Goal: Task Accomplishment & Management: Use online tool/utility

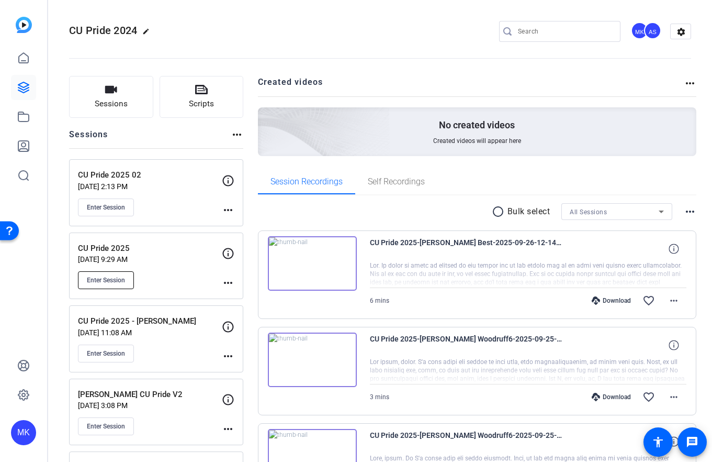
click at [105, 280] on span "Enter Session" at bounding box center [106, 280] width 38 height 8
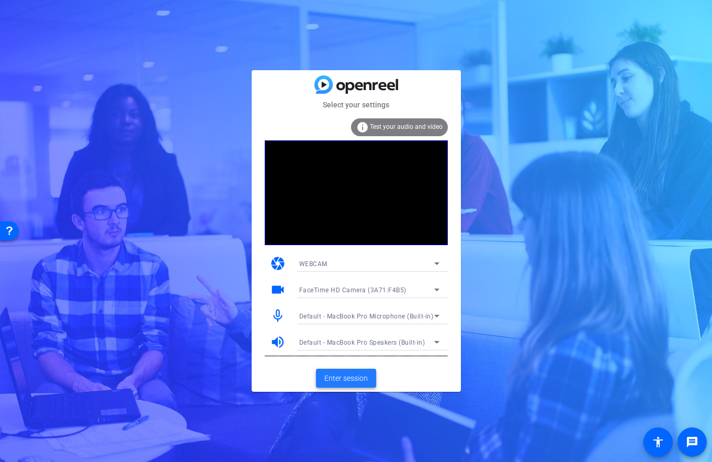
click at [352, 377] on span "Enter session" at bounding box center [345, 378] width 43 height 11
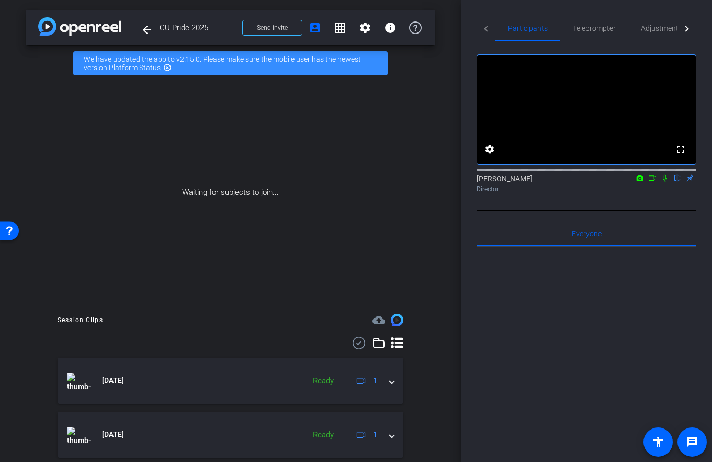
click at [655, 183] on mat-icon at bounding box center [652, 177] width 13 height 9
click at [679, 182] on icon at bounding box center [678, 178] width 4 height 7
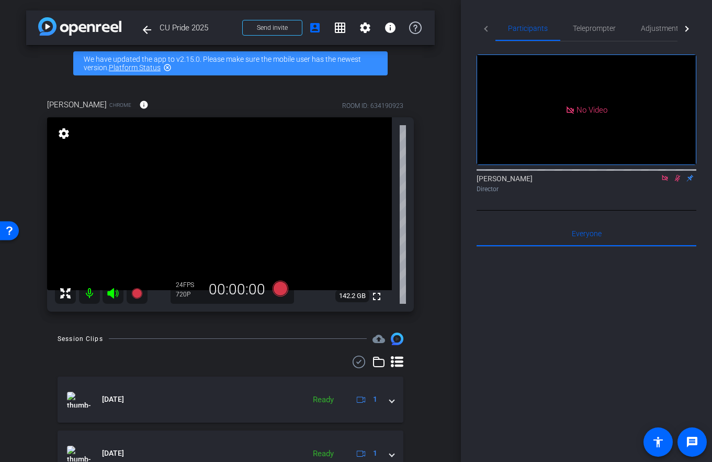
click at [680, 182] on icon at bounding box center [678, 177] width 8 height 7
click at [667, 181] on icon at bounding box center [665, 178] width 6 height 6
click at [64, 136] on mat-icon "settings" at bounding box center [64, 133] width 15 height 13
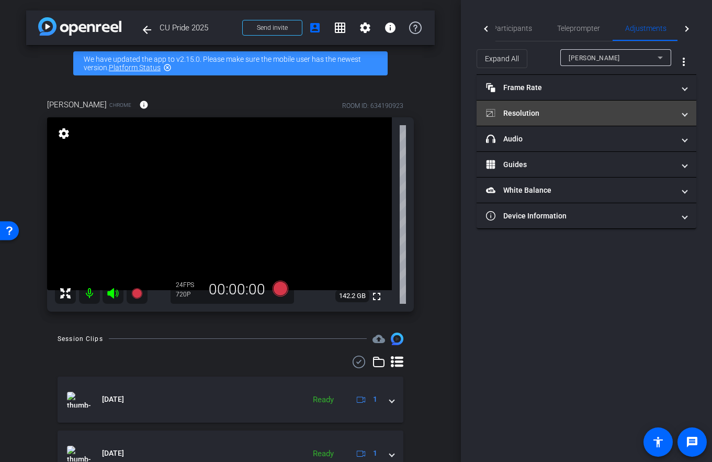
click at [632, 112] on mat-panel-title "Resolution" at bounding box center [580, 113] width 188 height 11
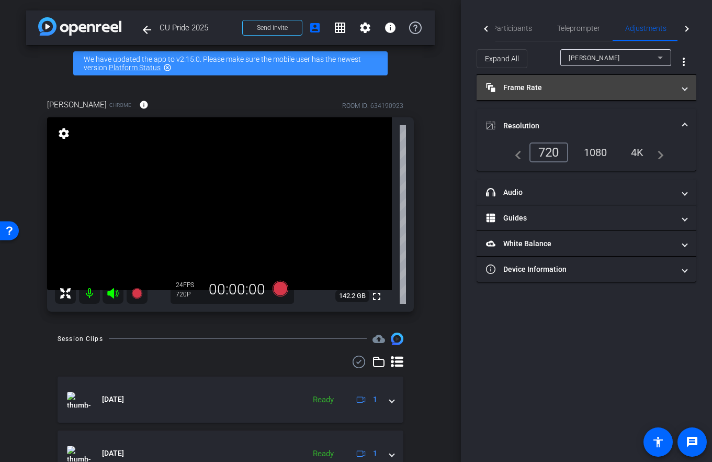
click at [622, 88] on mat-panel-title "Frame Rate Frame Rate" at bounding box center [580, 87] width 188 height 11
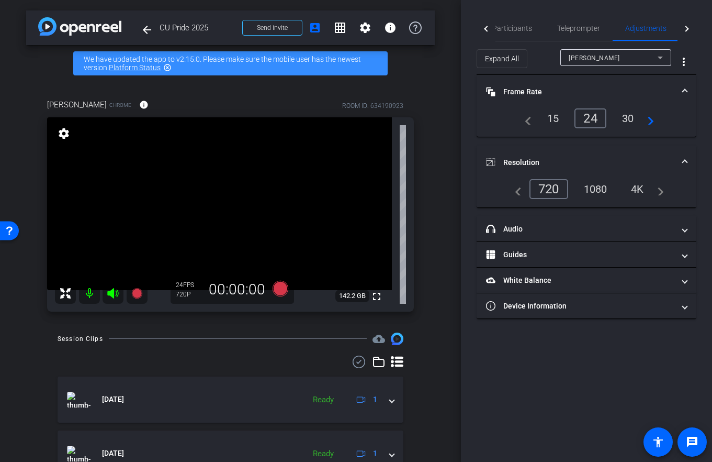
click at [623, 116] on div "30" at bounding box center [628, 118] width 28 height 18
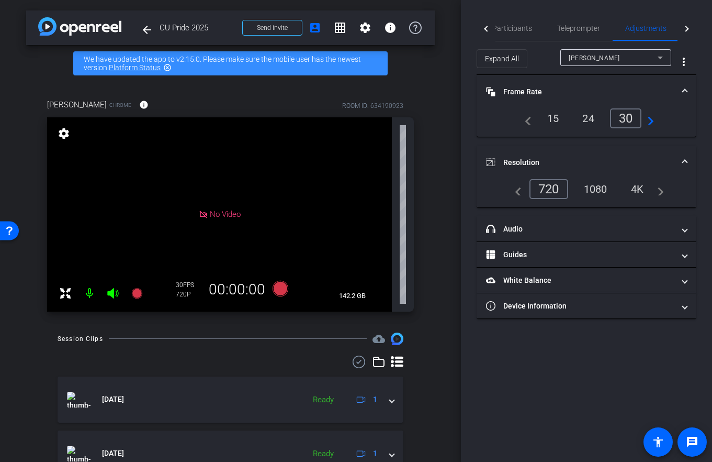
click at [548, 391] on div "Participants Teleprompter Adjustments Live settings Michael Keenan flip Directo…" at bounding box center [586, 231] width 251 height 462
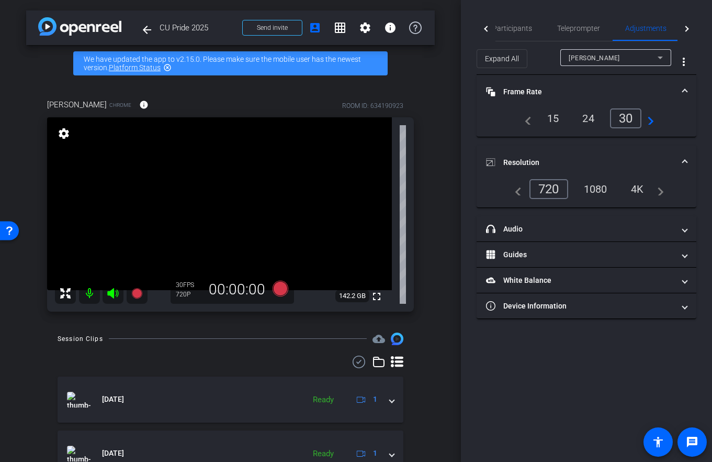
click at [565, 380] on div "Participants Teleprompter Adjustments Live settings Michael Keenan flip Directo…" at bounding box center [586, 231] width 251 height 462
click at [512, 26] on span "Participants" at bounding box center [512, 28] width 40 height 7
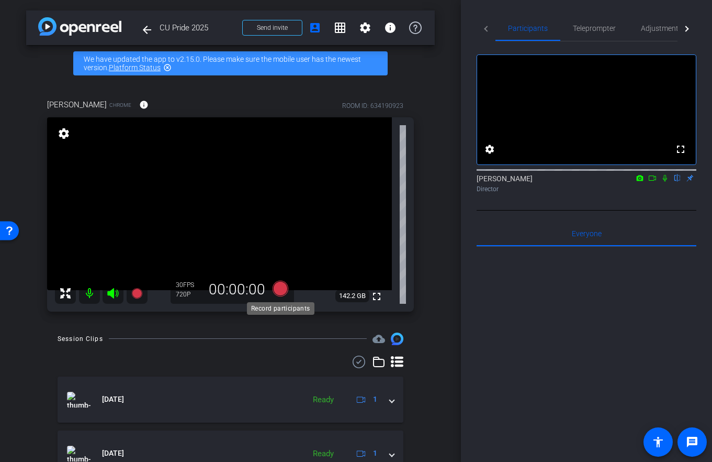
click at [276, 286] on icon at bounding box center [280, 288] width 16 height 16
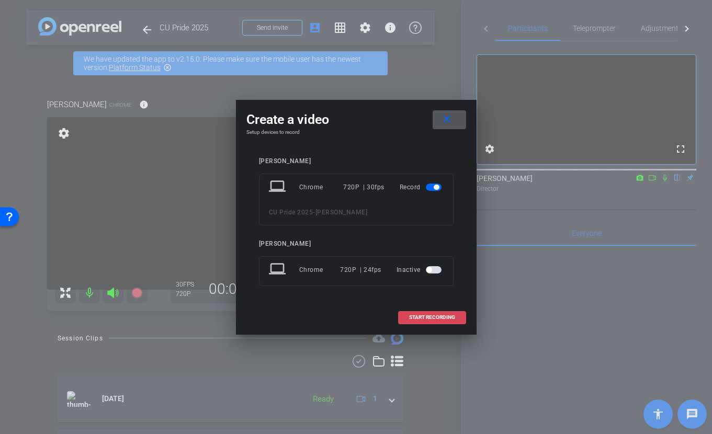
click at [411, 320] on span "START RECORDING" at bounding box center [432, 317] width 46 height 5
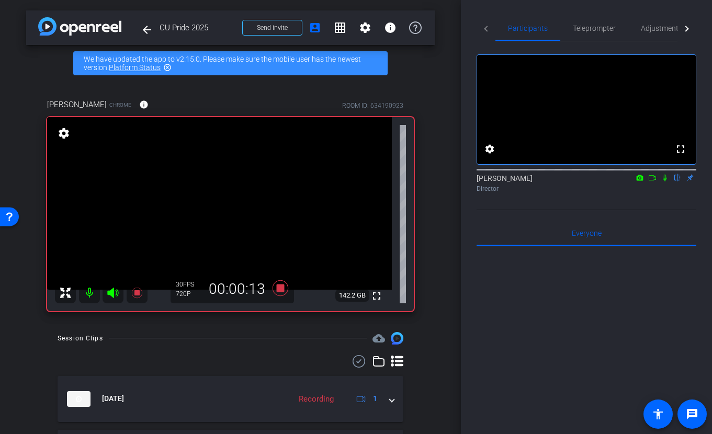
click at [664, 182] on icon at bounding box center [665, 177] width 8 height 7
click at [665, 182] on icon at bounding box center [665, 177] width 8 height 7
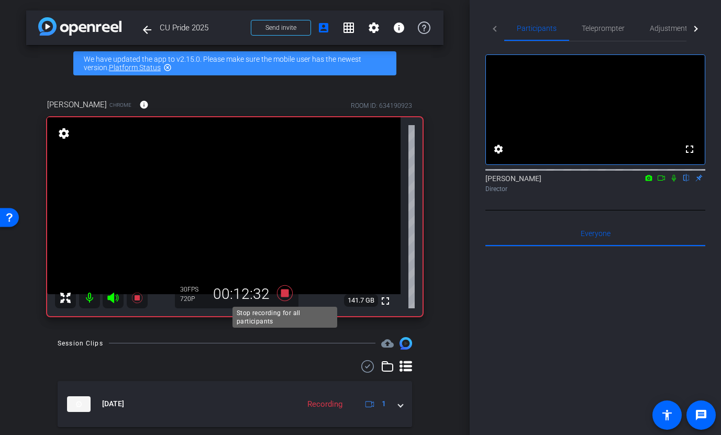
click at [288, 292] on icon at bounding box center [284, 293] width 16 height 16
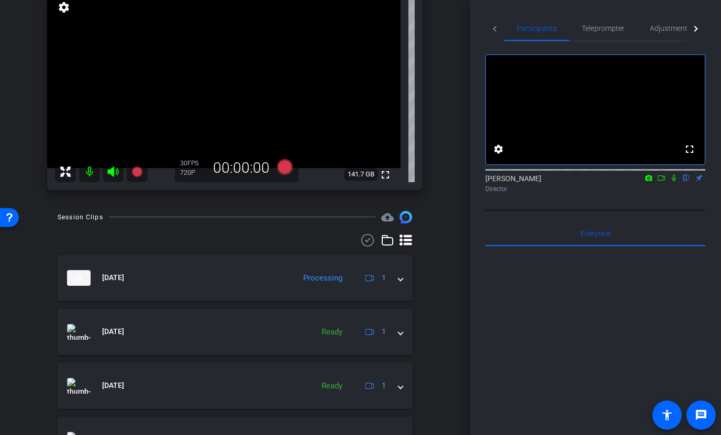
scroll to position [146, 0]
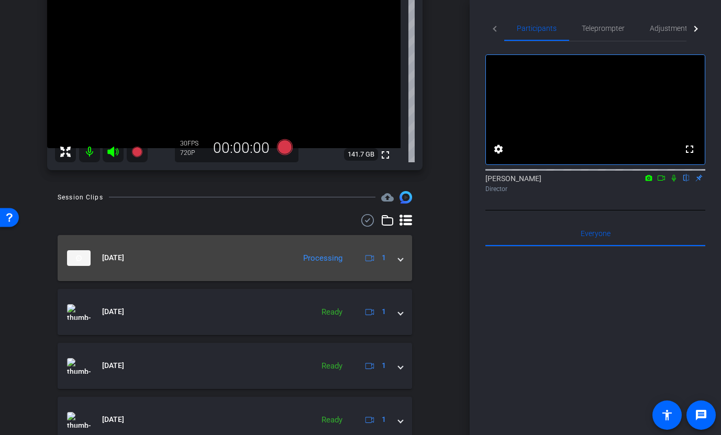
click at [402, 260] on mat-expansion-panel-header "Sep 26, 2025 Processing 1" at bounding box center [235, 258] width 354 height 46
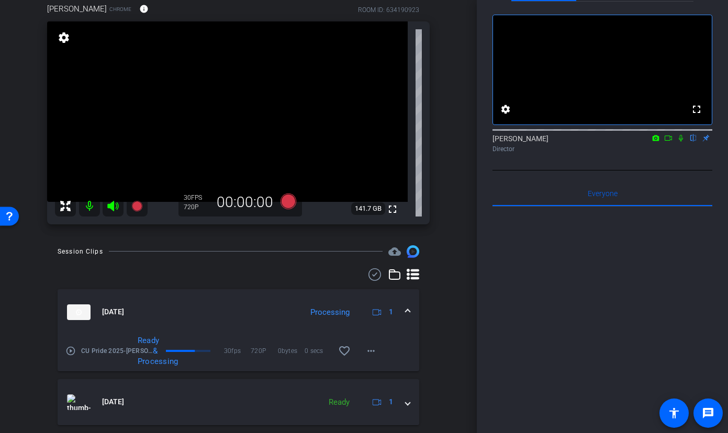
scroll to position [0, 0]
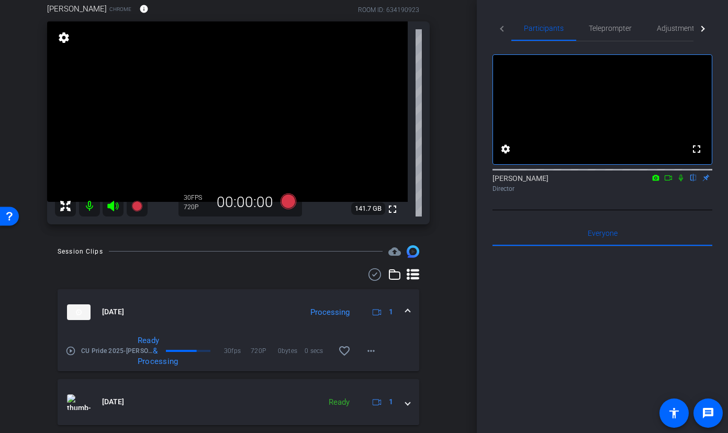
click at [681, 182] on icon at bounding box center [681, 178] width 4 height 7
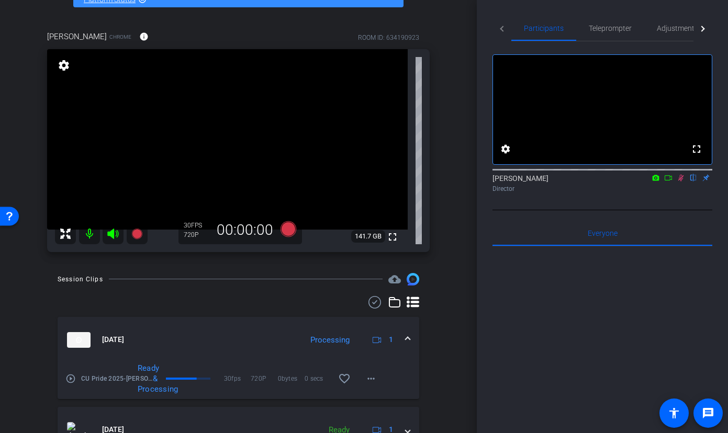
click at [667, 182] on icon at bounding box center [668, 177] width 8 height 7
